Goal: Task Accomplishment & Management: Manage account settings

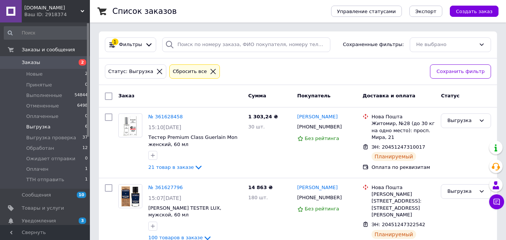
drag, startPoint x: 111, startPoint y: 94, endPoint x: 352, endPoint y: 62, distance: 243.3
click at [111, 94] on input "checkbox" at bounding box center [108, 96] width 7 height 7
checkbox input "true"
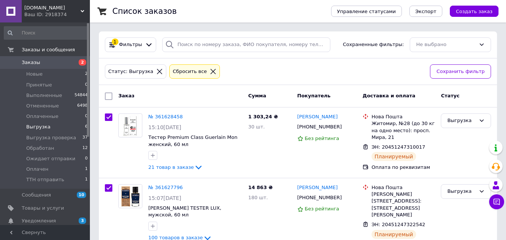
checkbox input "true"
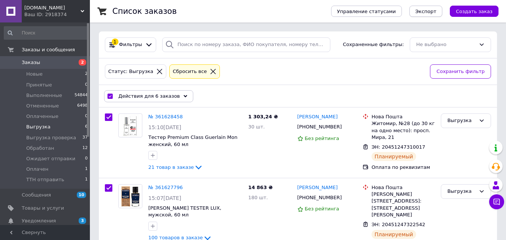
click at [426, 13] on span "Экспорт" at bounding box center [425, 12] width 21 height 6
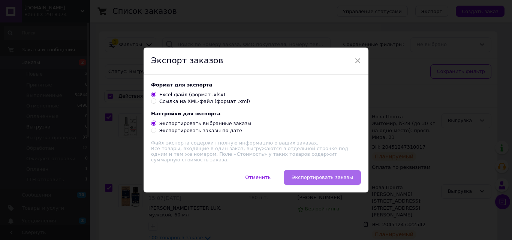
click at [322, 182] on button "Экспортировать заказы" at bounding box center [322, 177] width 77 height 15
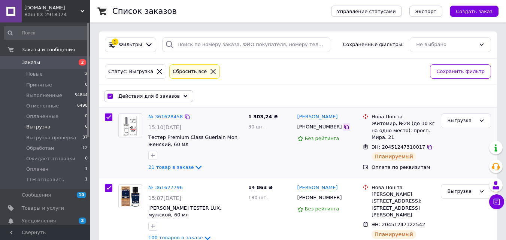
click at [343, 129] on icon at bounding box center [346, 127] width 6 height 6
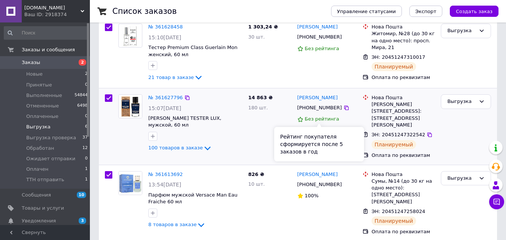
scroll to position [100, 0]
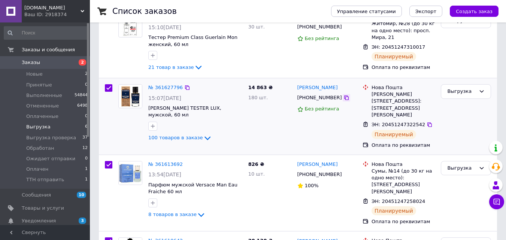
click at [343, 99] on icon at bounding box center [346, 98] width 6 height 6
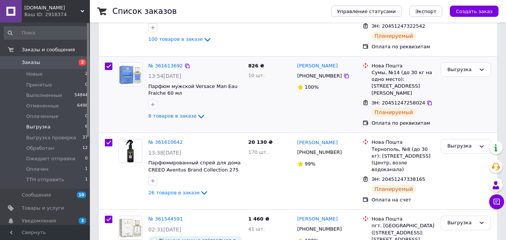
scroll to position [200, 0]
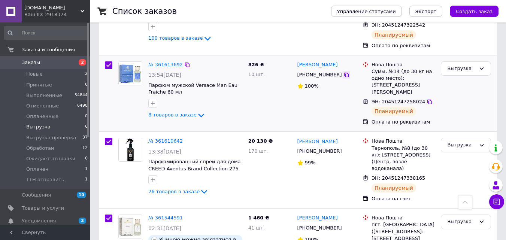
click at [343, 72] on icon at bounding box center [346, 75] width 6 height 6
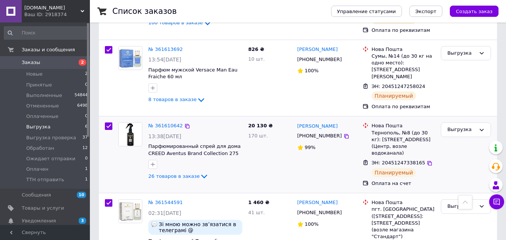
scroll to position [275, 0]
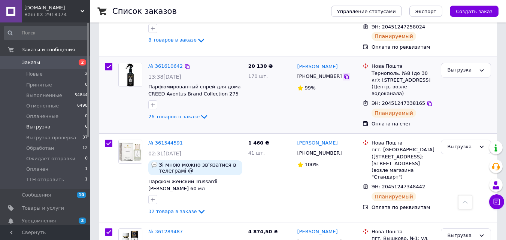
click at [344, 75] on icon at bounding box center [346, 77] width 4 height 4
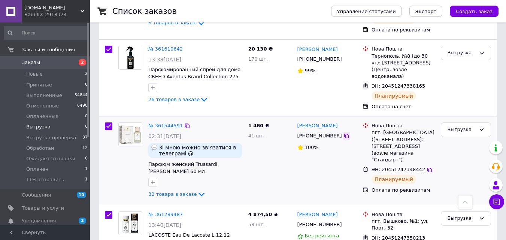
scroll to position [313, 0]
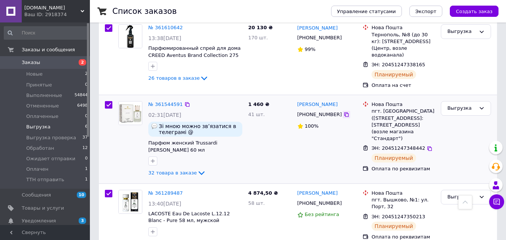
click at [343, 112] on icon at bounding box center [346, 115] width 6 height 6
click at [343, 200] on icon at bounding box center [346, 203] width 6 height 6
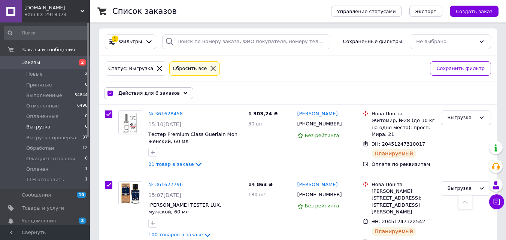
scroll to position [0, 0]
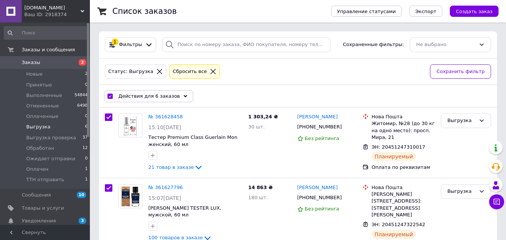
click at [157, 94] on span "Действия для 6 заказов" at bounding box center [148, 96] width 61 height 7
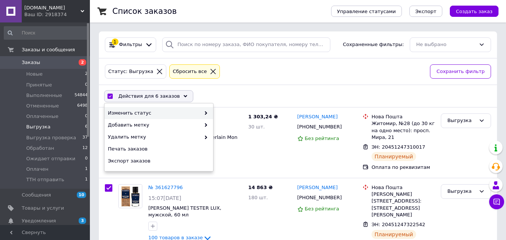
click at [202, 110] on span at bounding box center [203, 113] width 7 height 7
click at [205, 114] on icon at bounding box center [206, 113] width 4 height 4
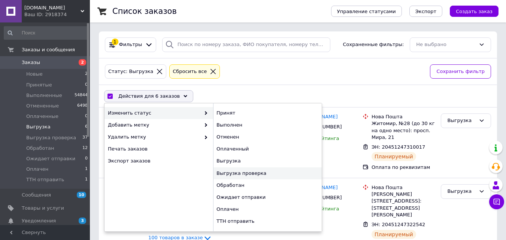
click at [234, 172] on div "Выгрузка проверка" at bounding box center [267, 173] width 109 height 12
checkbox input "false"
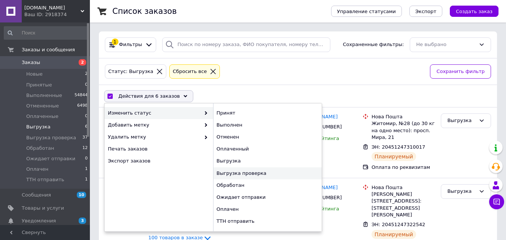
checkbox input "false"
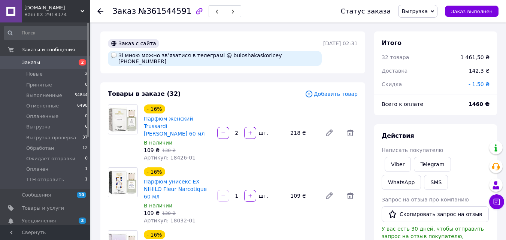
scroll to position [55, 0]
drag, startPoint x: 300, startPoint y: 56, endPoint x: 293, endPoint y: 68, distance: 13.2
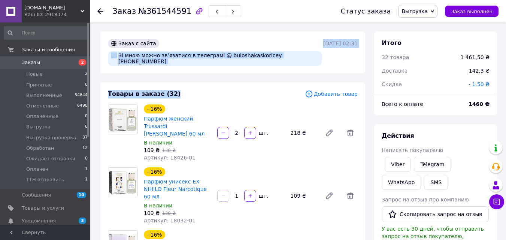
click at [281, 66] on div "Заказ с сайта Зі мною можно звʼязатися в телеграмі @ buloshakaskoricey +3809667…" at bounding box center [232, 52] width 265 height 42
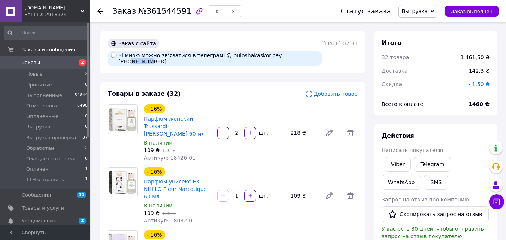
drag, startPoint x: 274, startPoint y: 56, endPoint x: 294, endPoint y: 76, distance: 28.3
click at [292, 54] on div "Зі мною можно звʼязатися в телеграмі @ buloshakaskoricey +380966795045" at bounding box center [215, 58] width 214 height 15
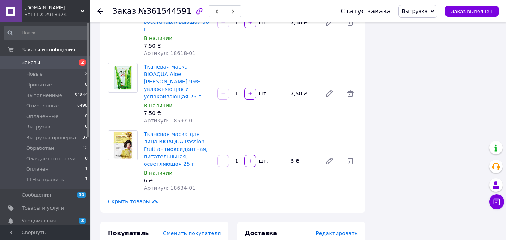
scroll to position [1922, 0]
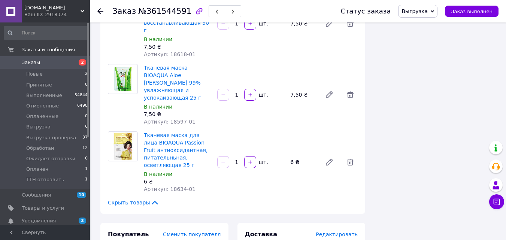
drag, startPoint x: 162, startPoint y: 132, endPoint x: 138, endPoint y: 135, distance: 23.7
copy span "995136629"
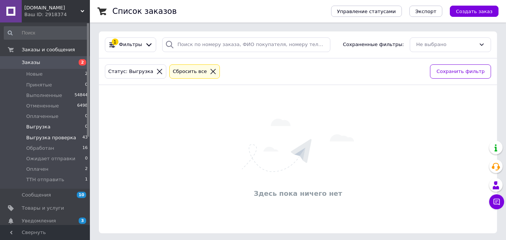
click at [57, 137] on span "Выгрузка проверка" at bounding box center [51, 137] width 50 height 7
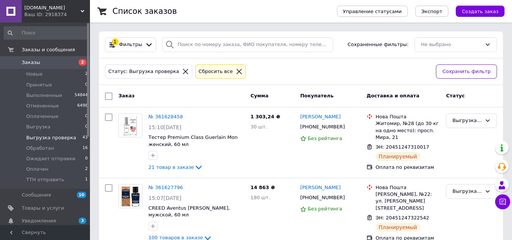
click at [109, 96] on input "checkbox" at bounding box center [108, 96] width 7 height 7
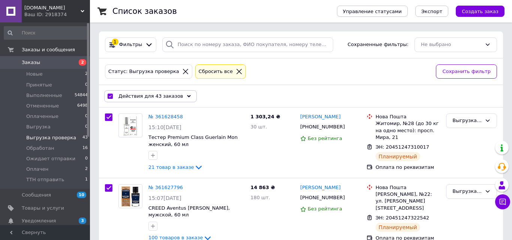
checkbox input "true"
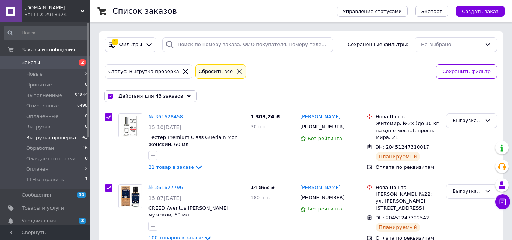
checkbox input "true"
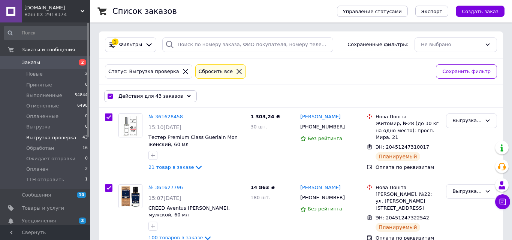
checkbox input "true"
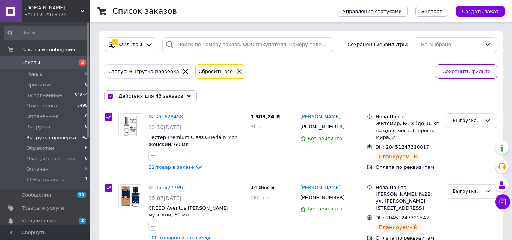
checkbox input "true"
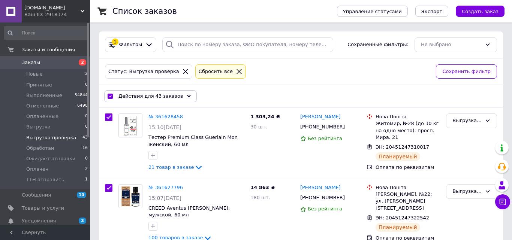
checkbox input "true"
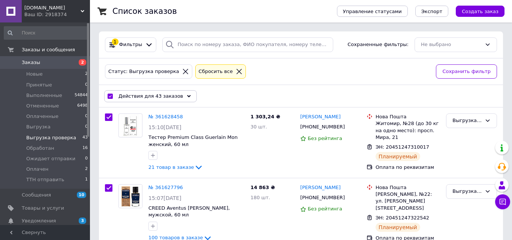
checkbox input "true"
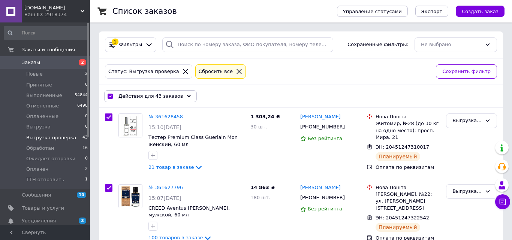
checkbox input "true"
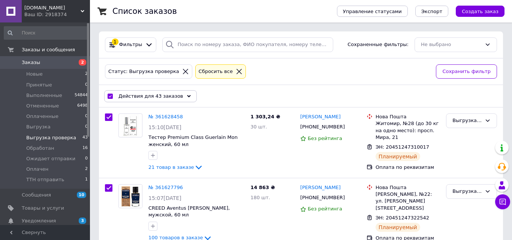
checkbox input "true"
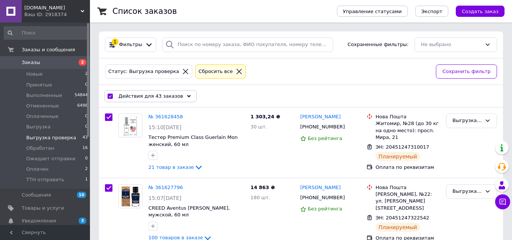
checkbox input "true"
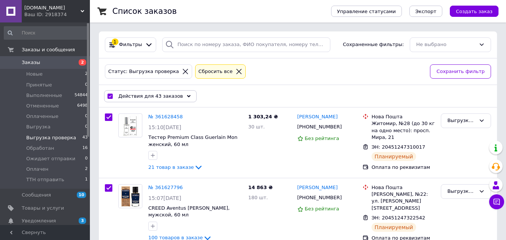
click at [214, 102] on div "Действия для 43 заказов Выбрать все 43 заказов Выбраны все 43 заказов Отменить …" at bounding box center [297, 96] width 395 height 19
click at [180, 98] on div "Действия для 43 заказов" at bounding box center [150, 96] width 93 height 12
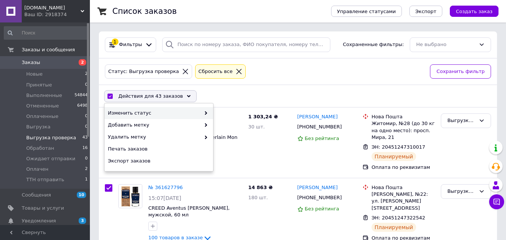
click at [207, 111] on span at bounding box center [203, 113] width 7 height 7
click at [206, 112] on icon at bounding box center [206, 113] width 4 height 4
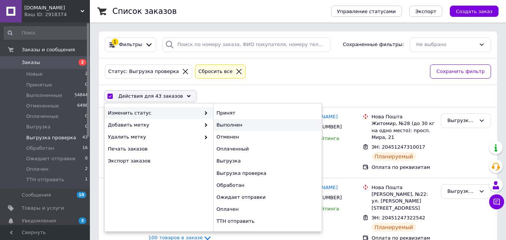
click at [220, 126] on div "Выполнен" at bounding box center [267, 125] width 109 height 12
checkbox input "false"
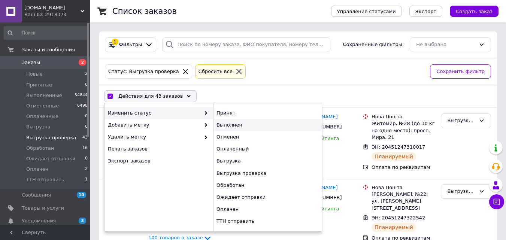
checkbox input "false"
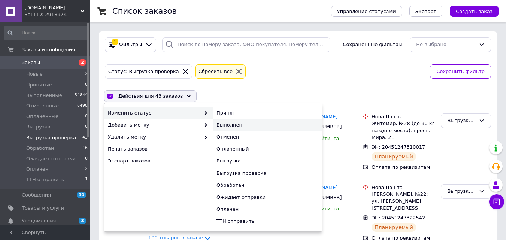
checkbox input "false"
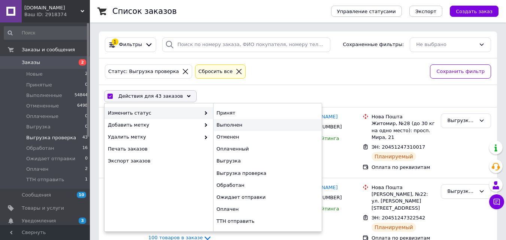
checkbox input "false"
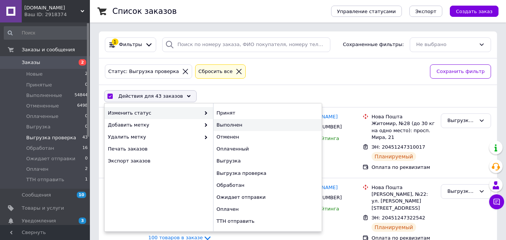
checkbox input "false"
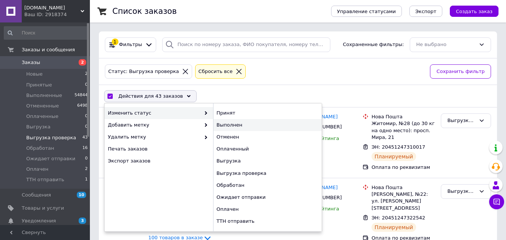
checkbox input "false"
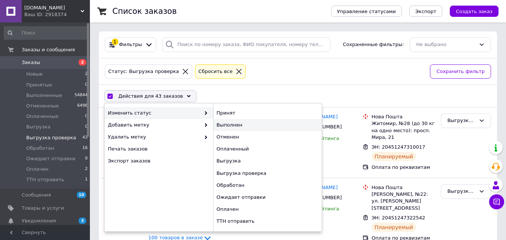
checkbox input "false"
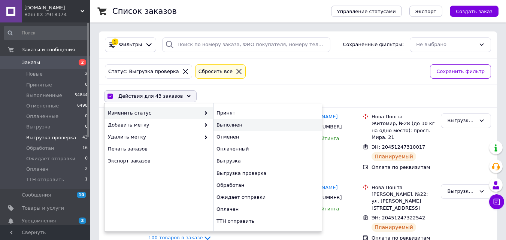
checkbox input "false"
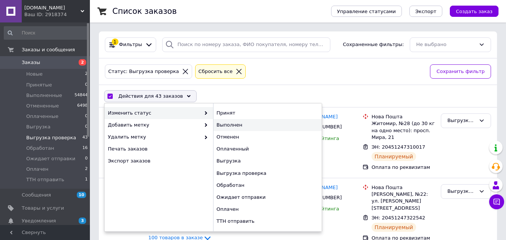
checkbox input "false"
